Goal: Information Seeking & Learning: Learn about a topic

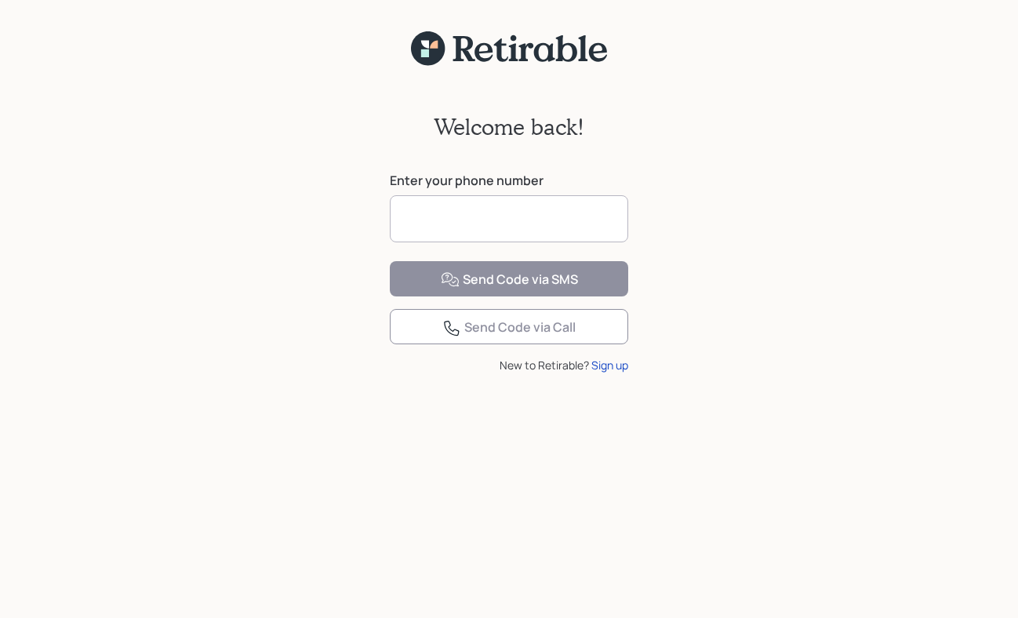
scroll to position [4497, 0]
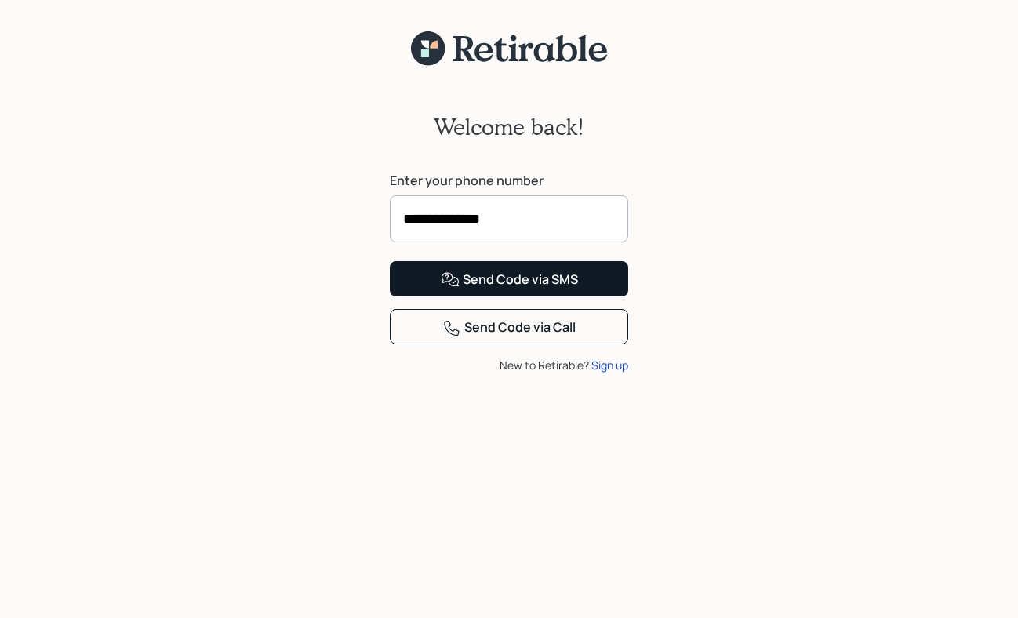
type input "**********"
click at [495, 289] on div "Send Code via SMS" at bounding box center [509, 280] width 137 height 19
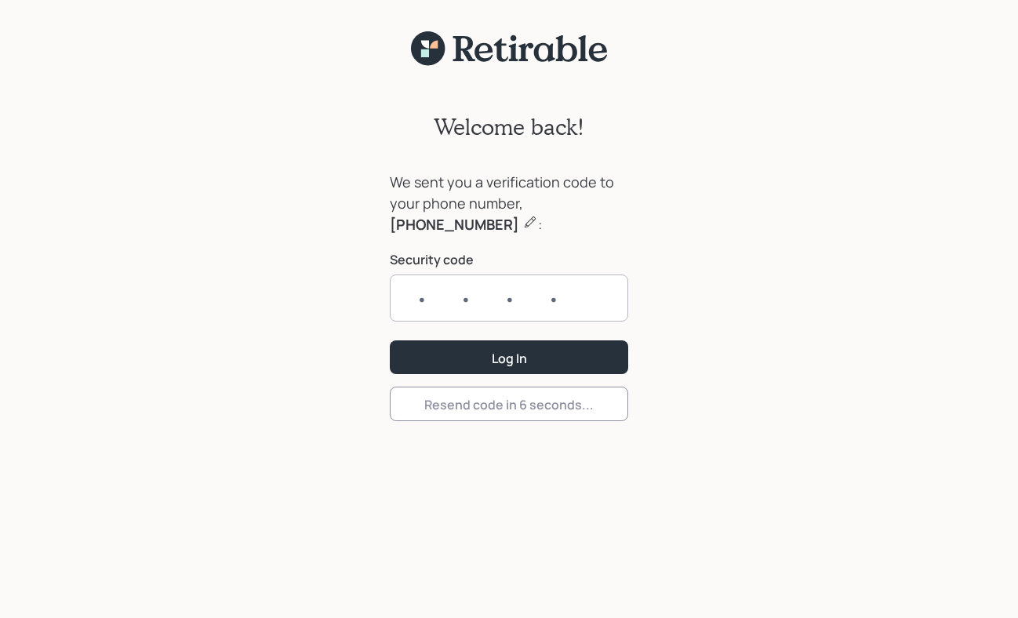
click at [402, 305] on input "text" at bounding box center [509, 298] width 238 height 47
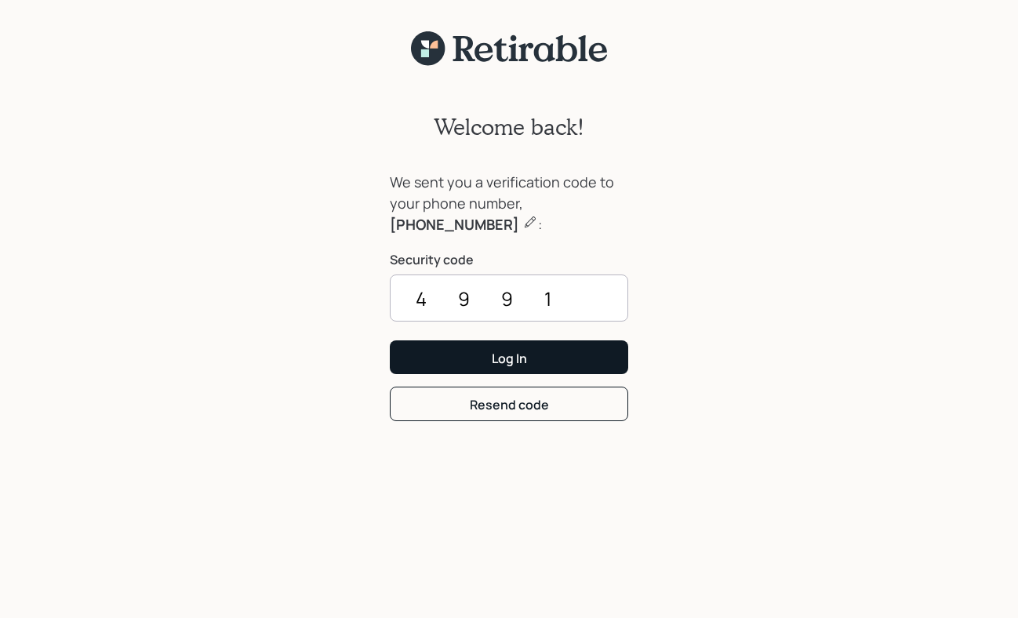
type input "4991"
click at [486, 366] on button "Log In" at bounding box center [509, 357] width 238 height 34
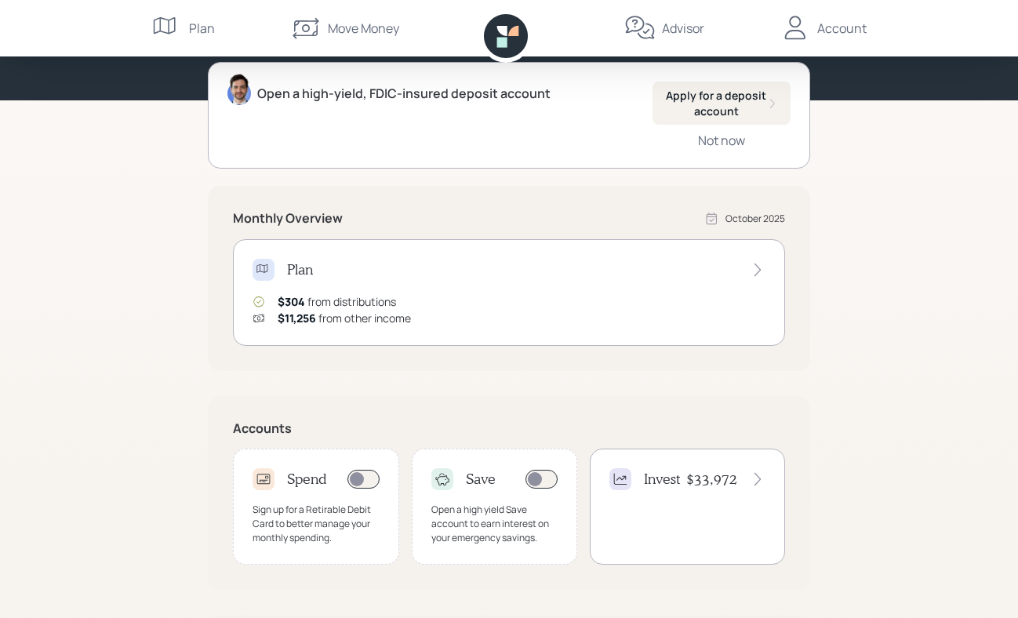
scroll to position [159, 0]
click at [756, 274] on icon at bounding box center [758, 270] width 6 height 13
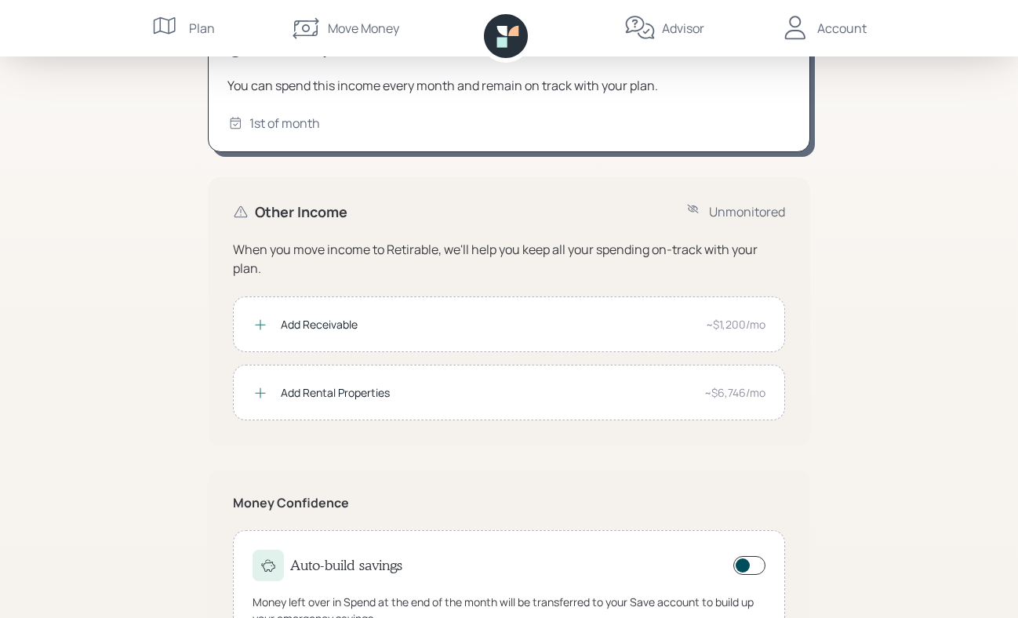
scroll to position [348, 0]
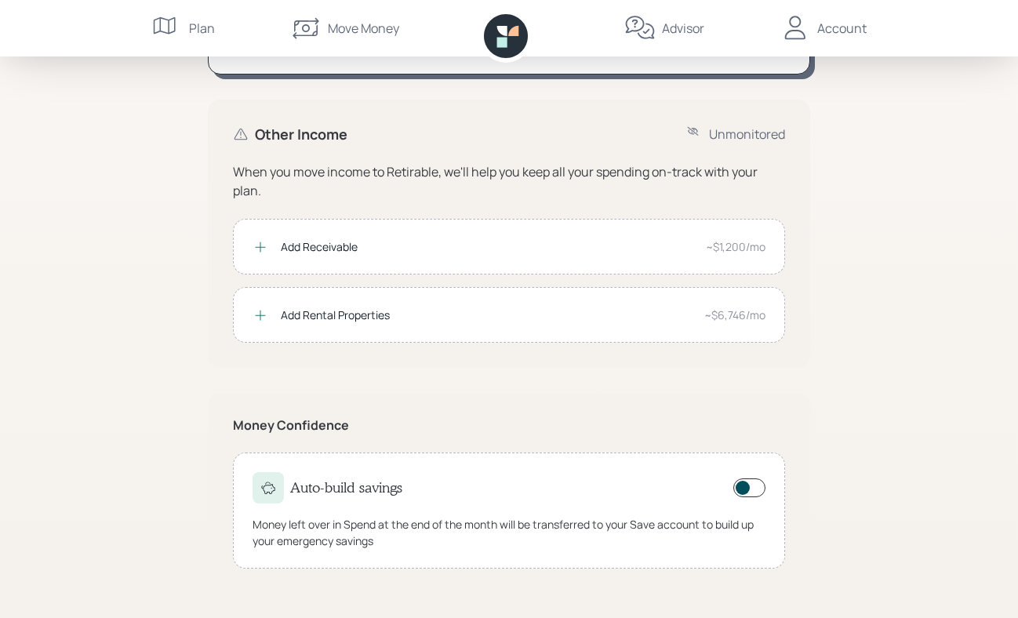
click at [256, 496] on div at bounding box center [268, 487] width 31 height 31
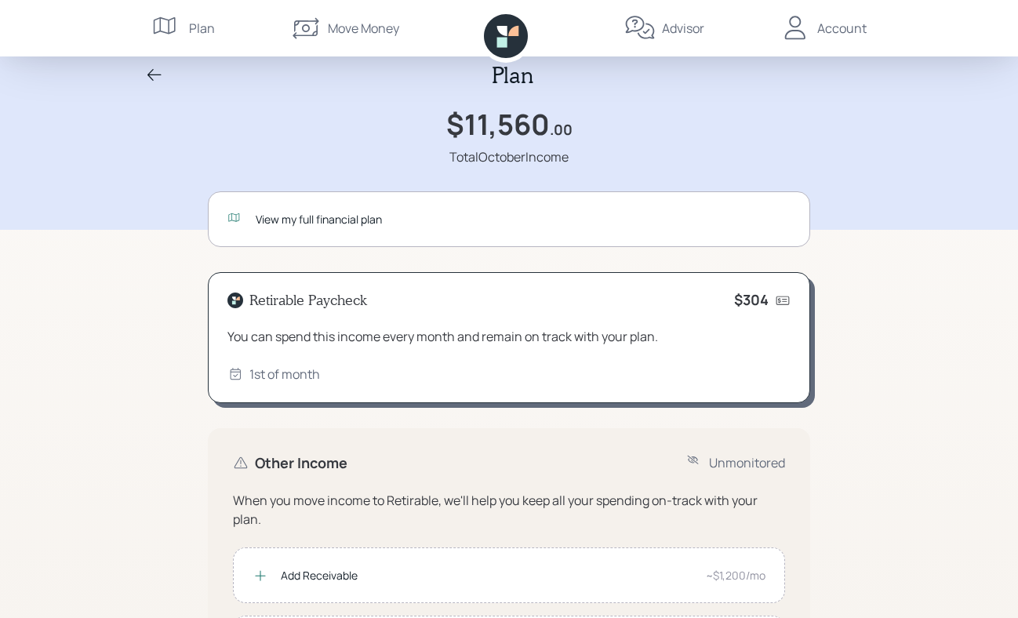
scroll to position [0, 0]
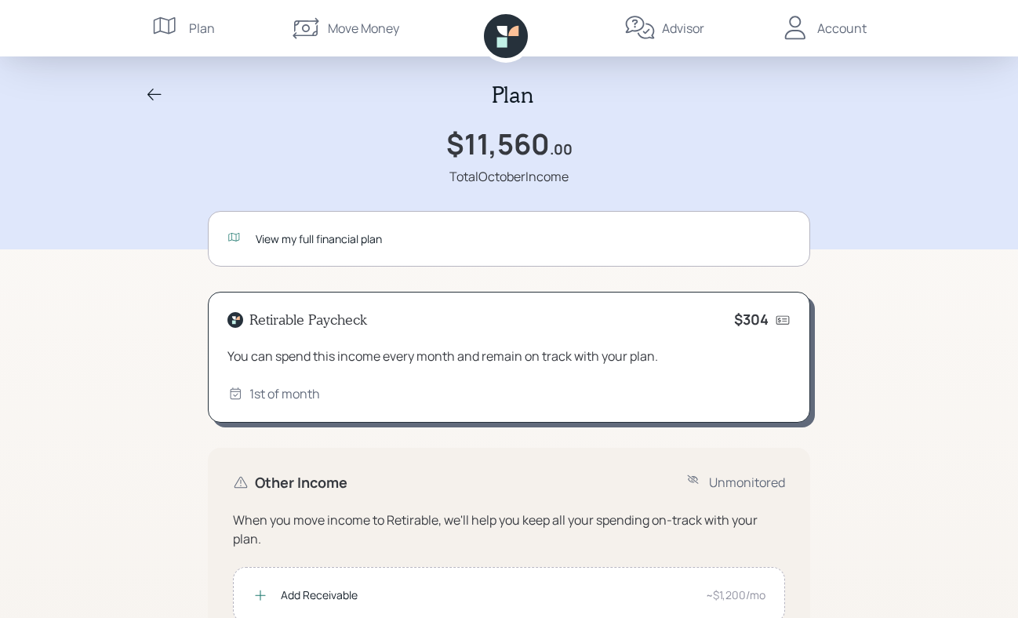
click at [198, 31] on div "Plan" at bounding box center [202, 28] width 26 height 19
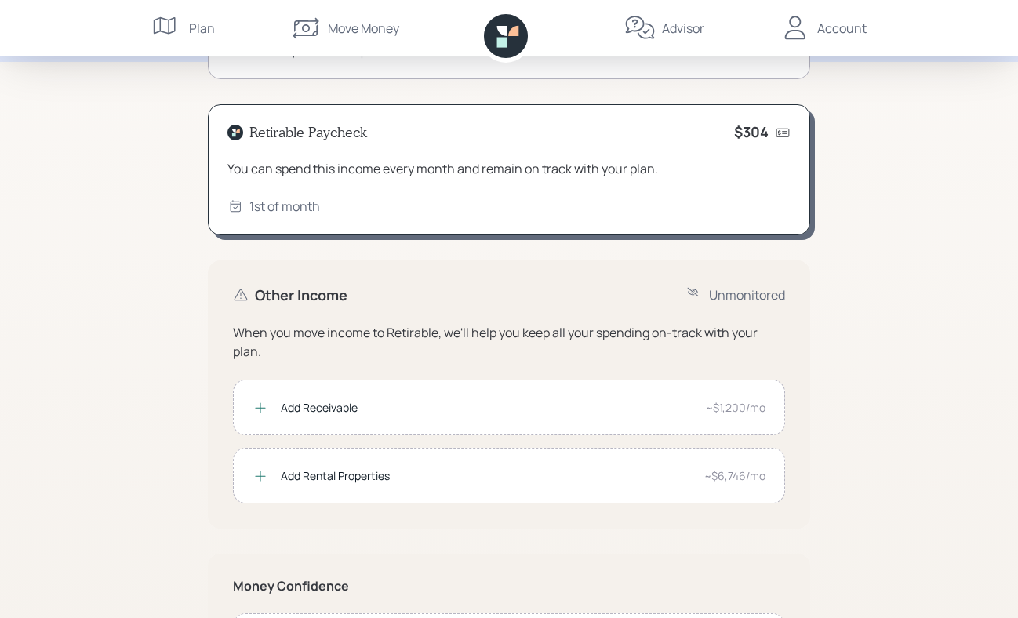
scroll to position [348, 0]
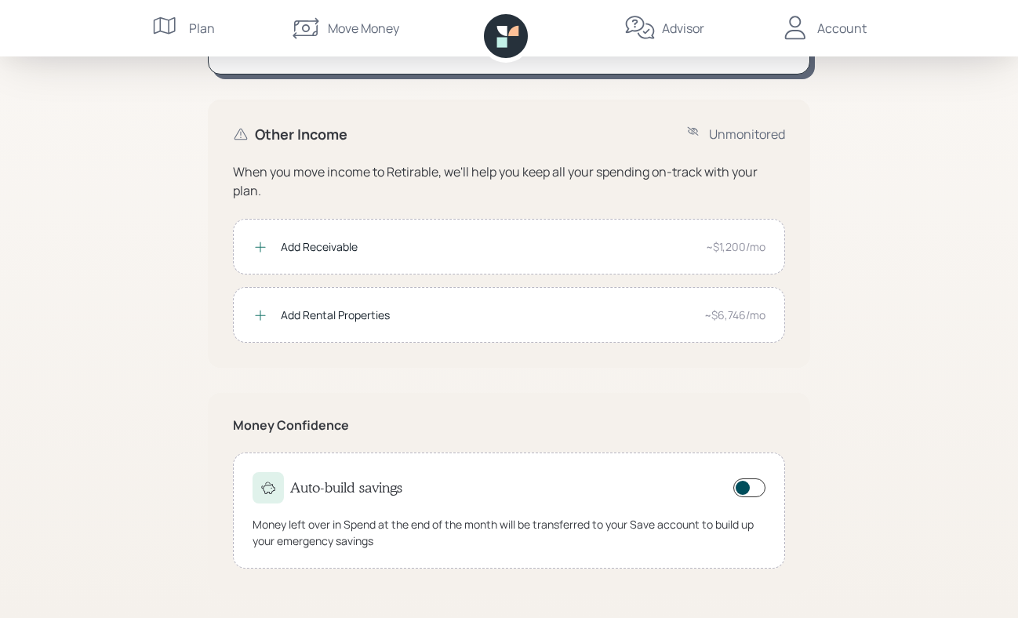
click at [307, 315] on div "Add Rental Properties" at bounding box center [486, 315] width 411 height 16
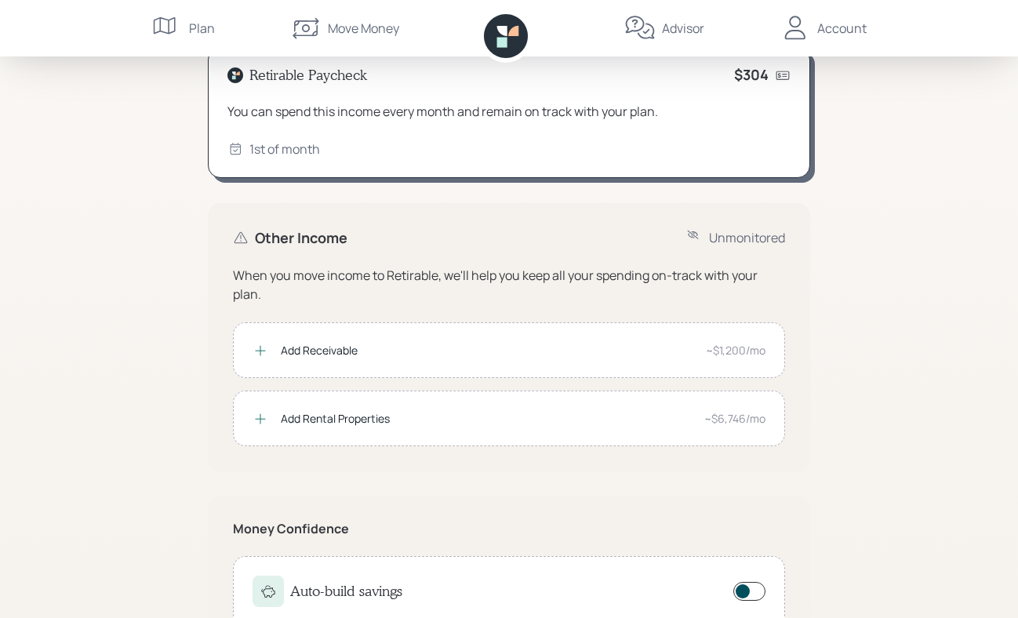
scroll to position [348, 0]
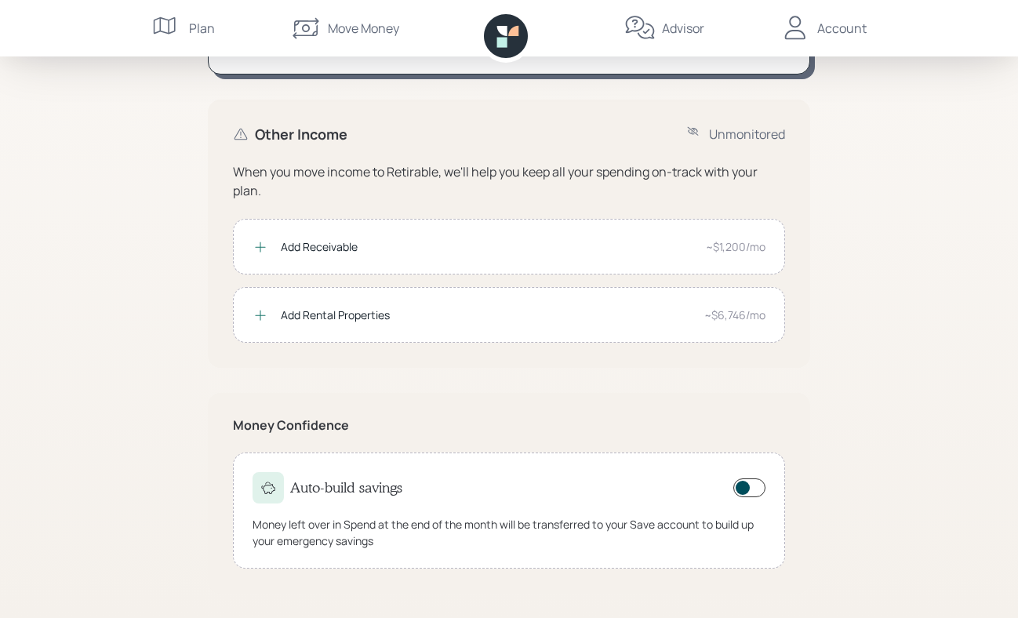
click at [265, 487] on icon at bounding box center [268, 488] width 16 height 16
click at [828, 26] on div "Account" at bounding box center [841, 28] width 49 height 19
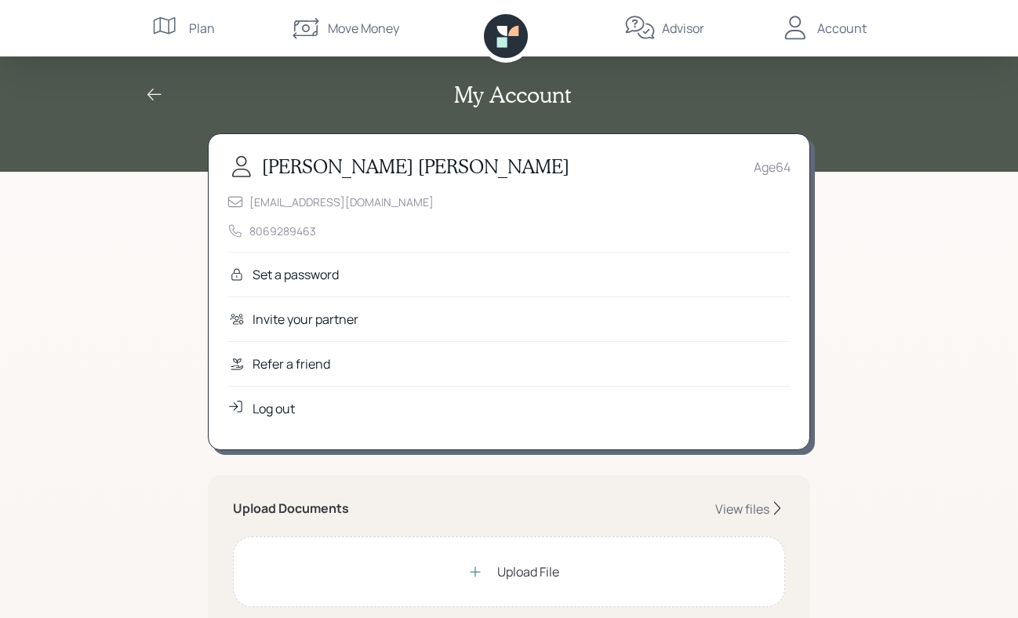
click at [158, 92] on icon at bounding box center [154, 94] width 19 height 19
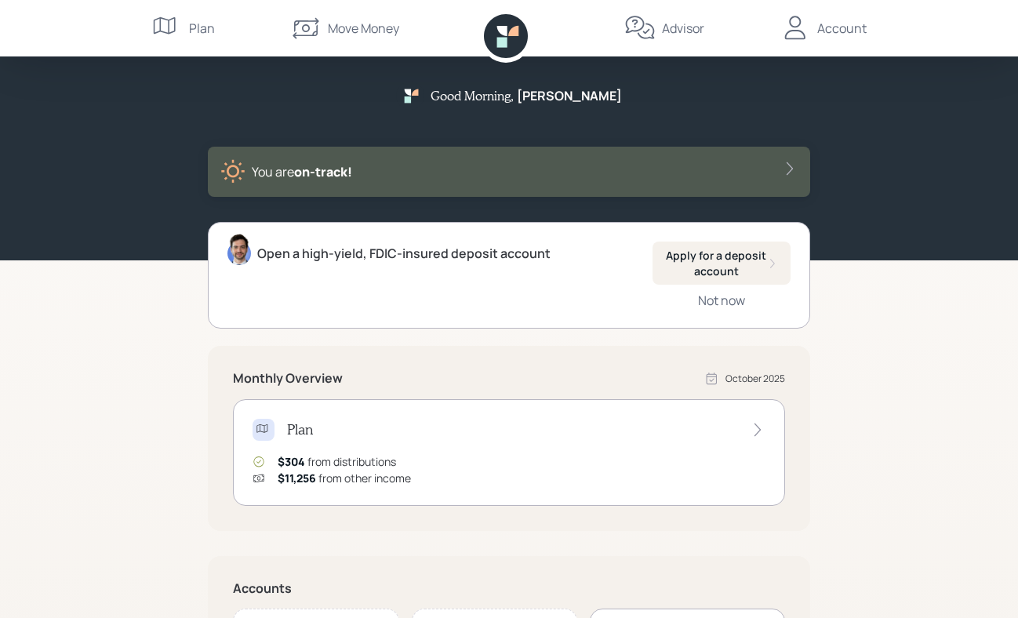
click at [791, 163] on icon at bounding box center [790, 169] width 16 height 16
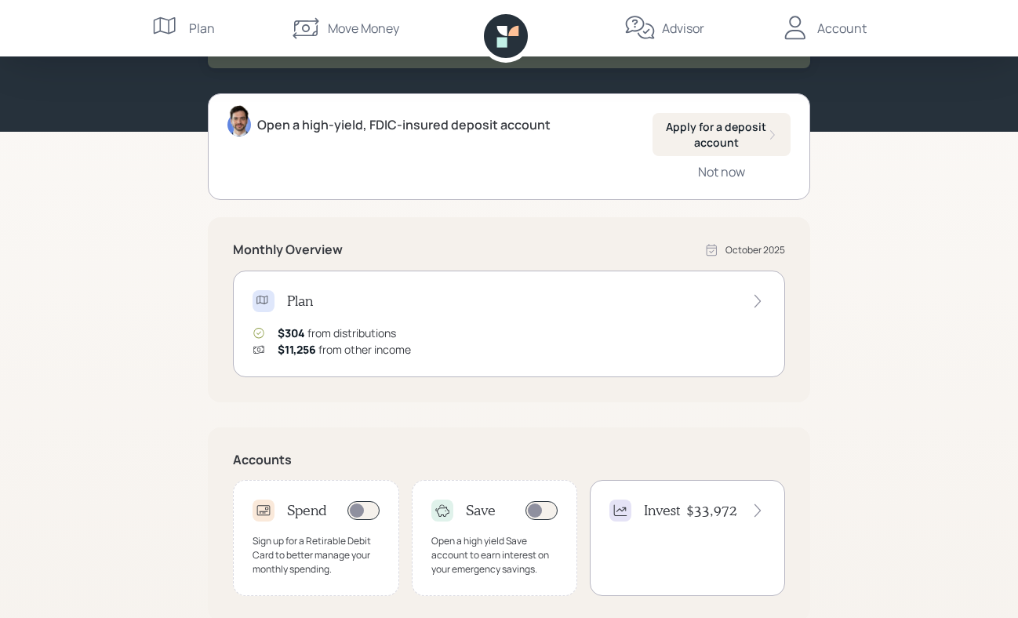
scroll to position [157, 0]
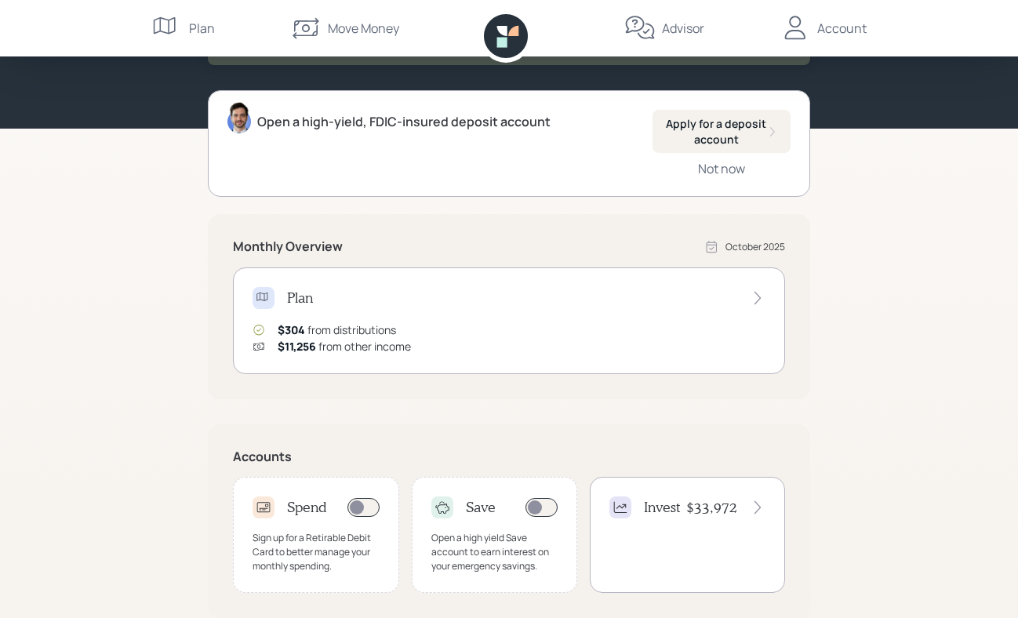
click at [758, 296] on icon at bounding box center [758, 298] width 16 height 16
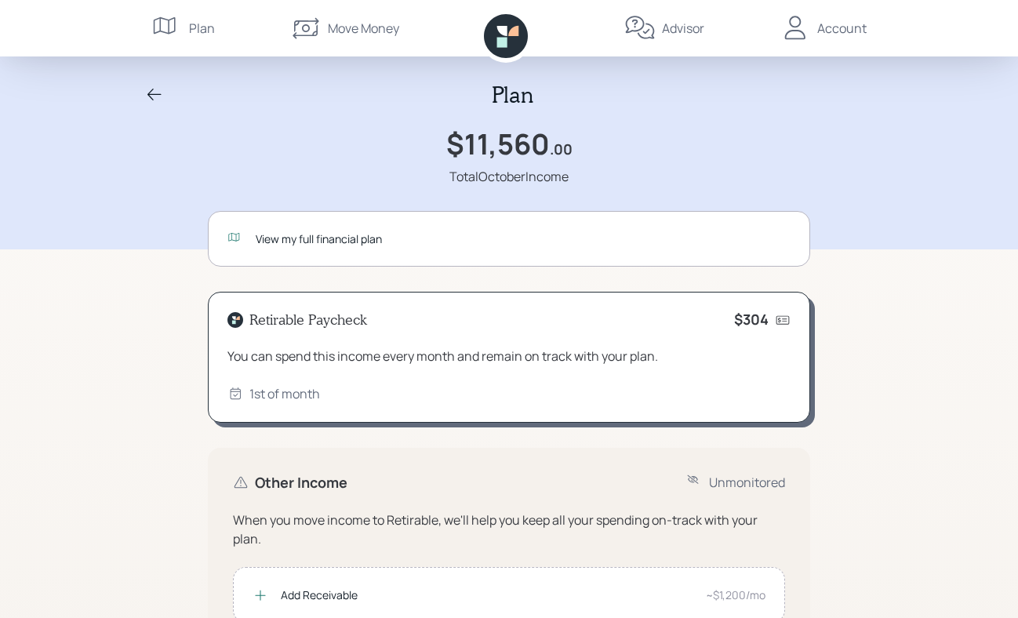
click at [504, 38] on icon at bounding box center [502, 42] width 10 height 10
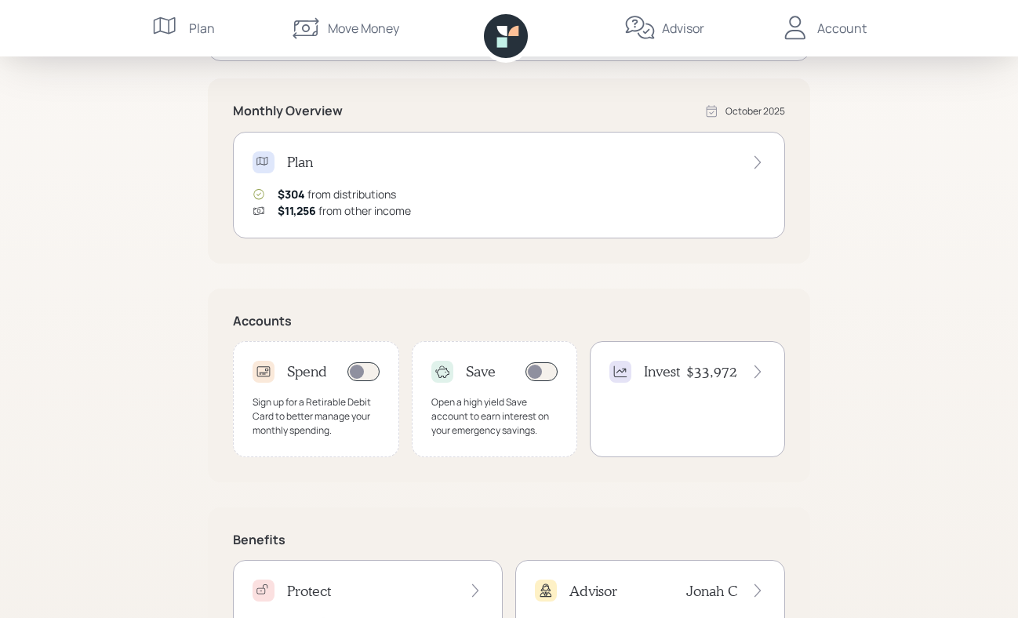
scroll to position [350, 0]
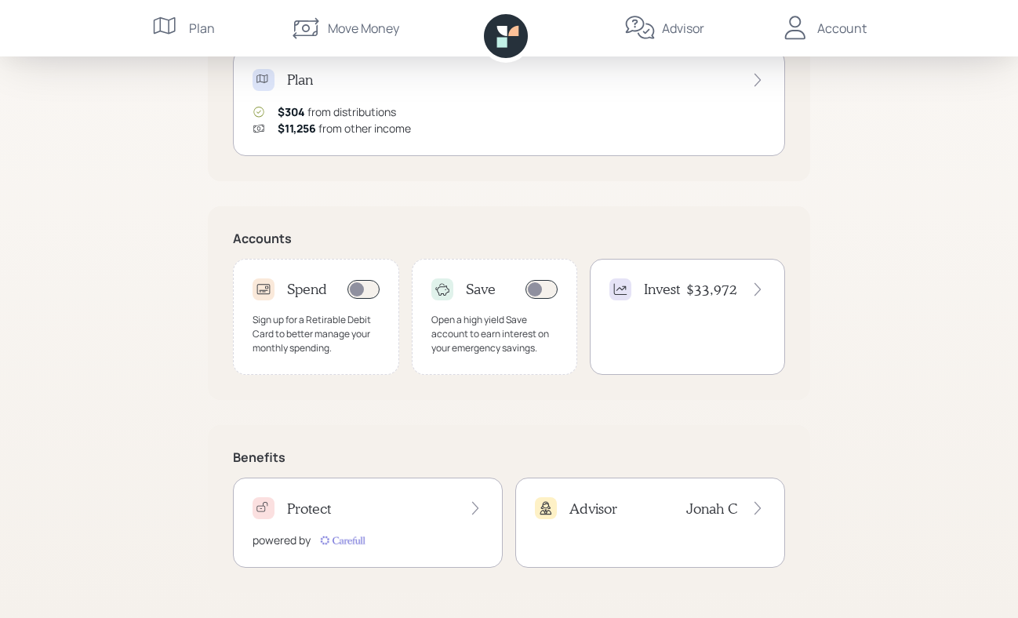
click at [480, 509] on icon at bounding box center [475, 508] width 16 height 16
click at [718, 291] on h4 "$33,972" at bounding box center [711, 289] width 51 height 17
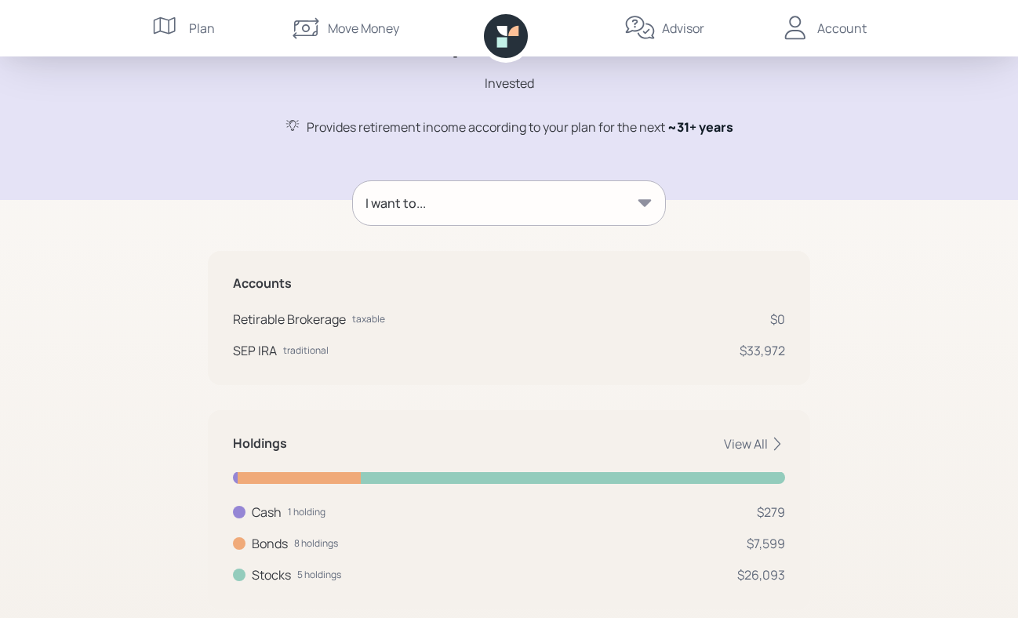
scroll to position [143, 0]
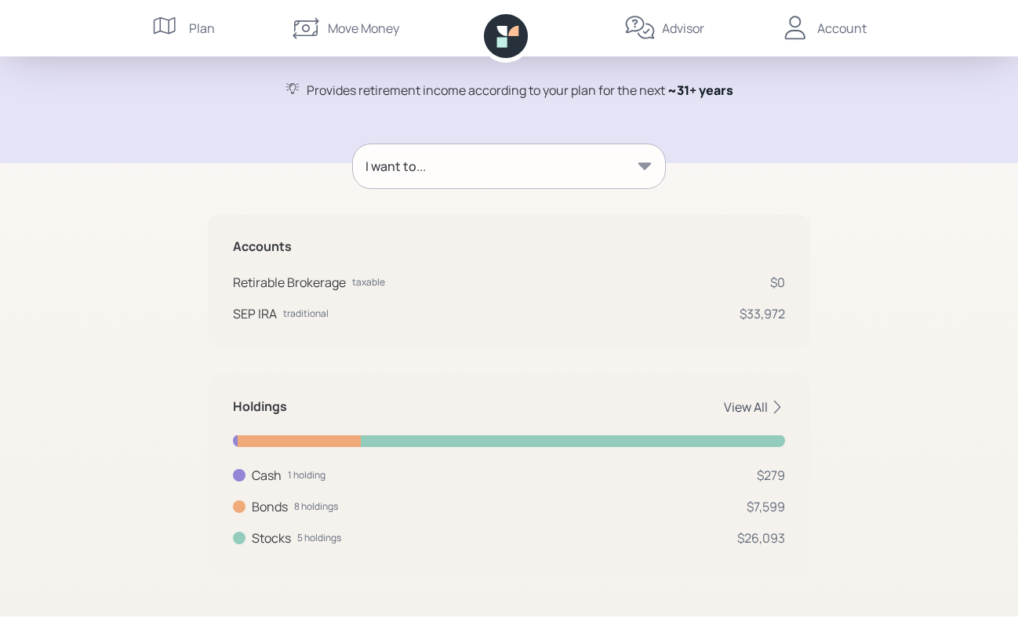
click at [767, 407] on div "View All" at bounding box center [754, 406] width 61 height 17
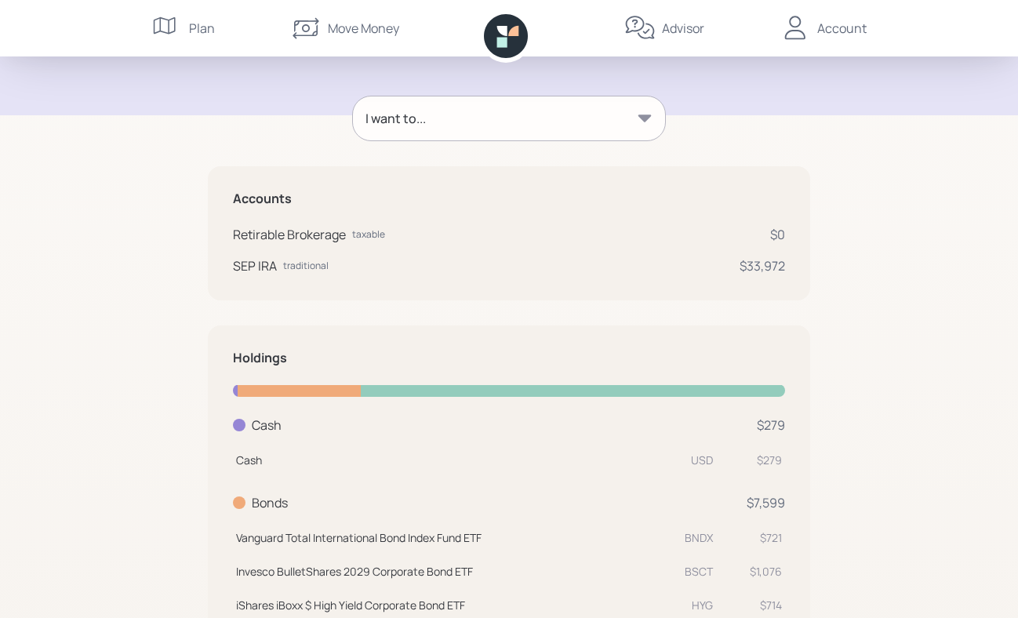
scroll to position [0, 0]
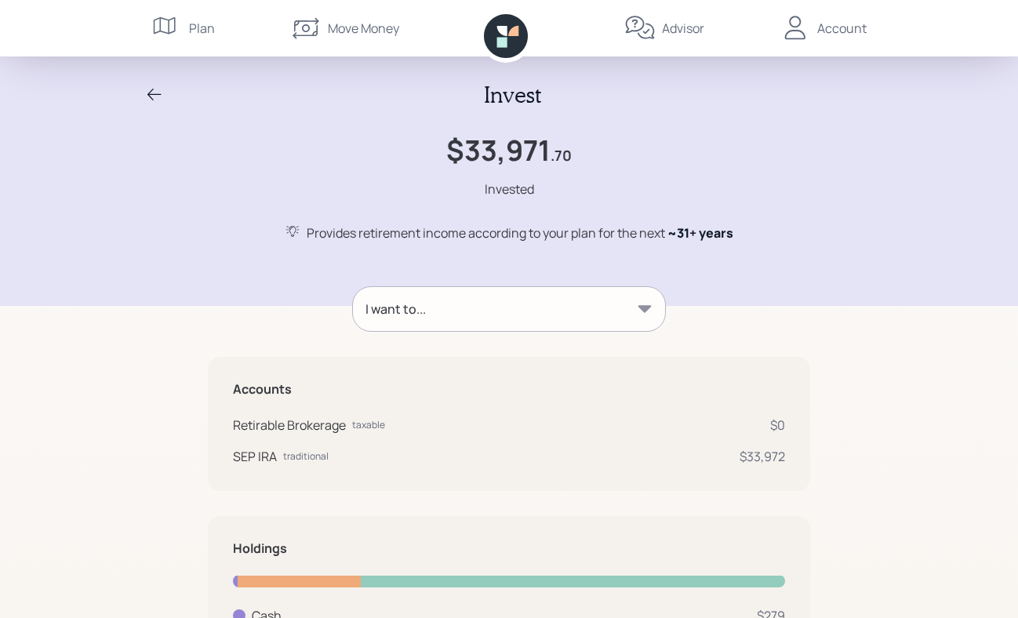
click at [643, 306] on icon at bounding box center [644, 308] width 13 height 7
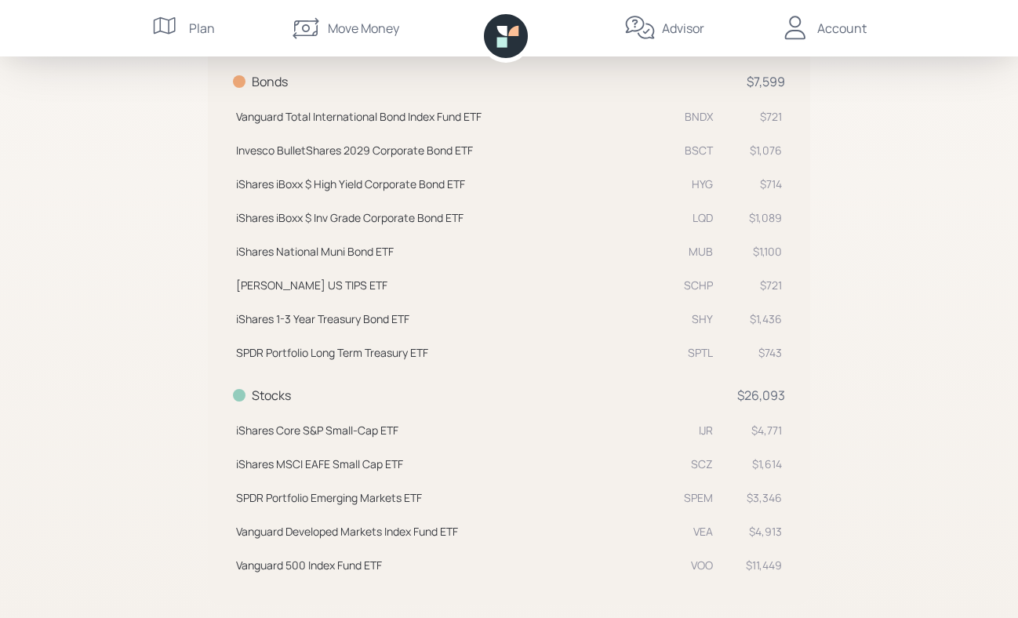
scroll to position [774, 0]
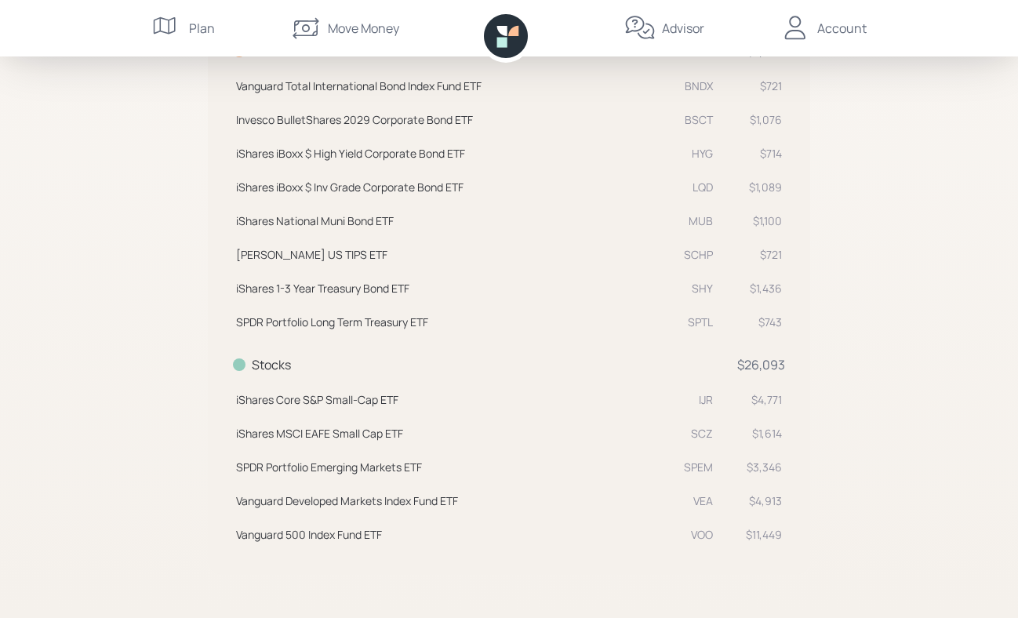
click at [500, 38] on icon at bounding box center [502, 42] width 10 height 10
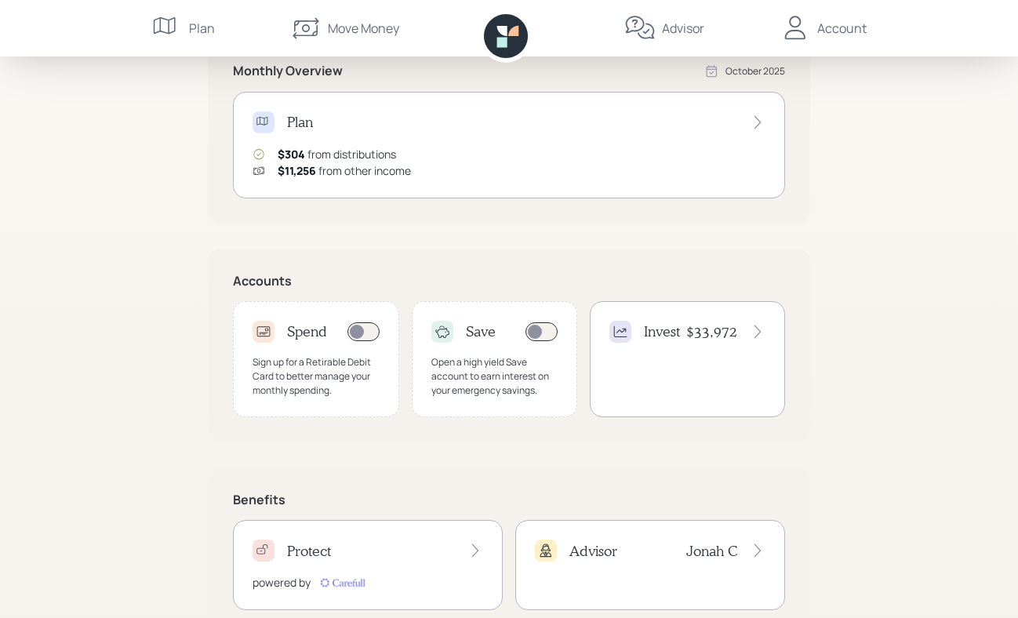
scroll to position [350, 0]
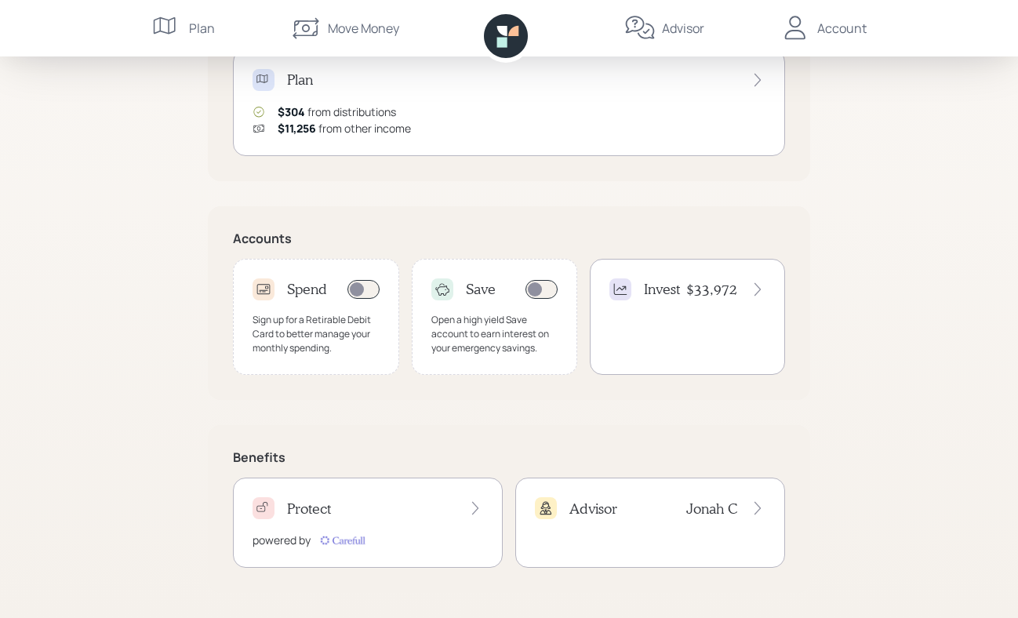
click at [199, 27] on div "Plan" at bounding box center [202, 28] width 26 height 19
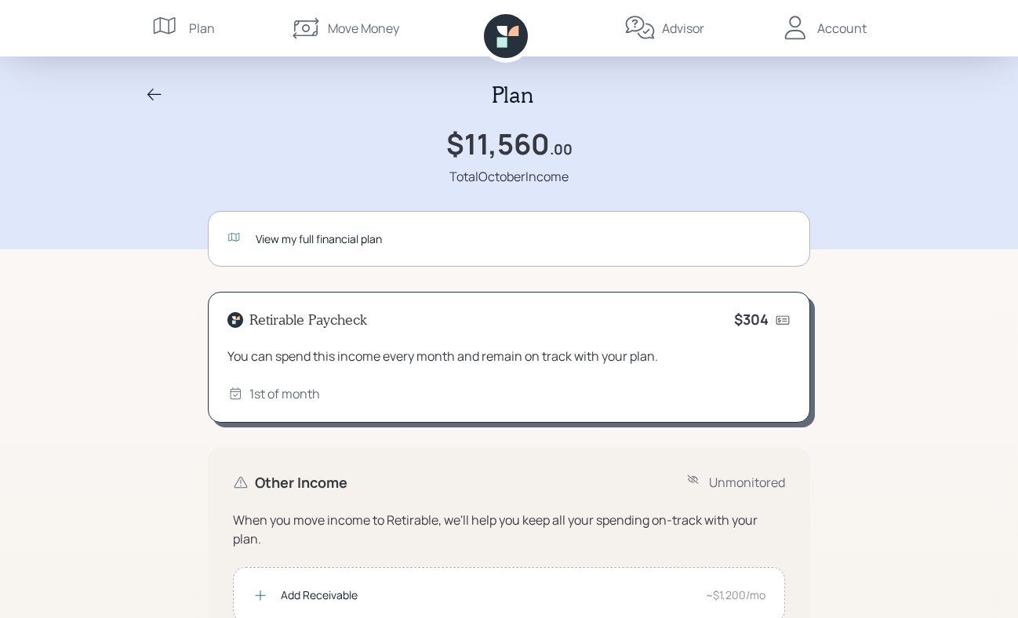
click at [307, 242] on div "View my full financial plan" at bounding box center [523, 239] width 535 height 16
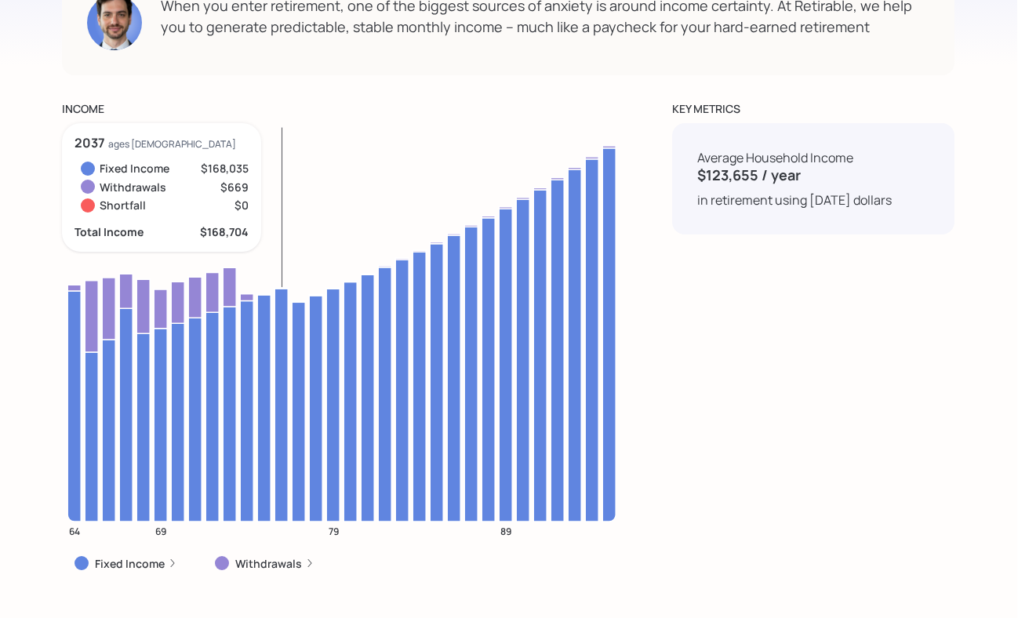
scroll to position [5535, 0]
